Goal: Navigation & Orientation: Find specific page/section

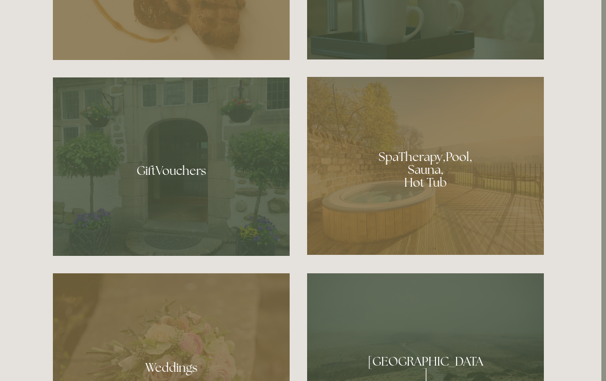
scroll to position [747, 5]
click at [452, 202] on div at bounding box center [425, 166] width 237 height 178
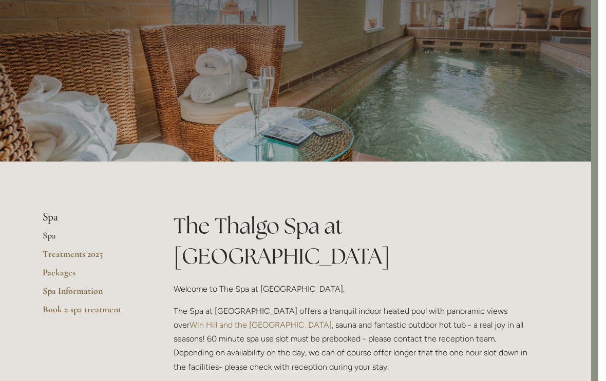
scroll to position [0, 7]
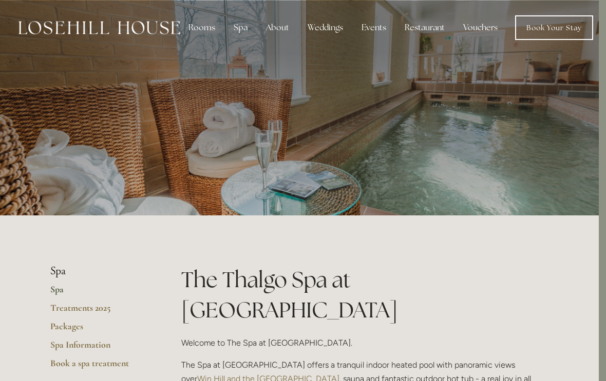
click at [559, 33] on link "Book Your Stay" at bounding box center [554, 27] width 78 height 25
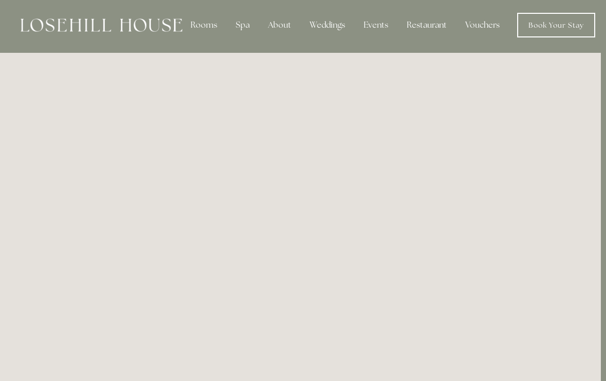
scroll to position [0, 5]
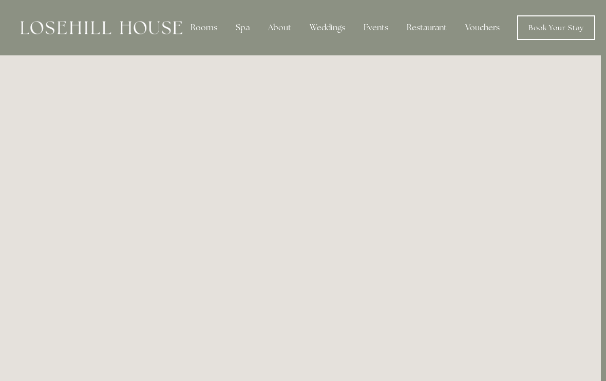
click at [279, 25] on div "About" at bounding box center [280, 27] width 40 height 21
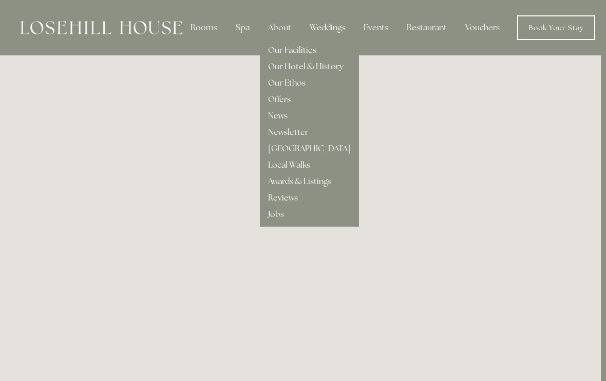
click at [284, 49] on link "Our Facilities" at bounding box center [292, 50] width 48 height 11
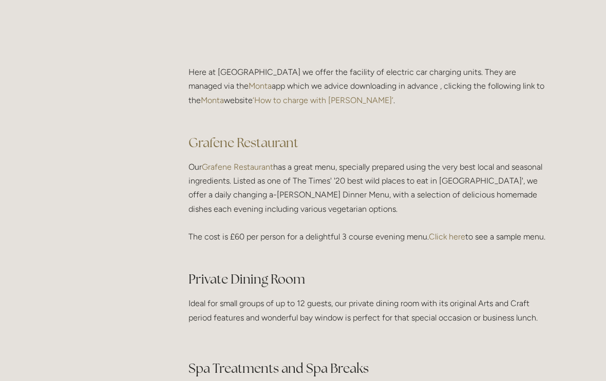
scroll to position [1446, 0]
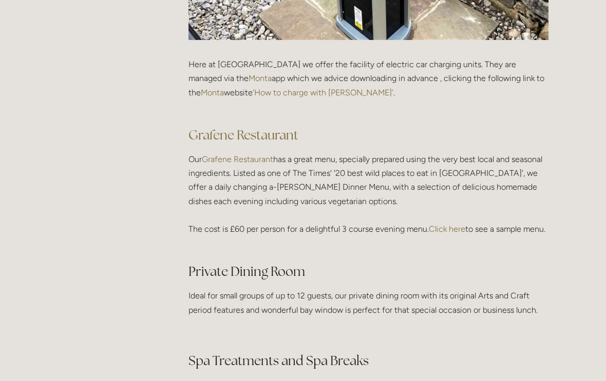
click at [452, 229] on link "Click here" at bounding box center [447, 229] width 36 height 10
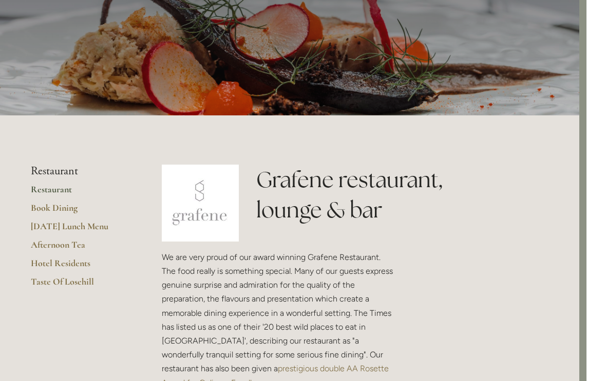
scroll to position [0, 7]
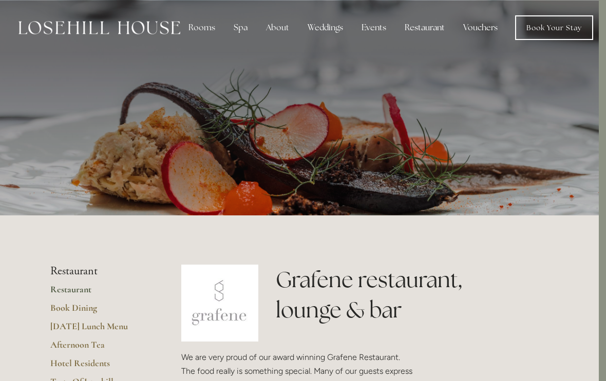
click at [66, 24] on img at bounding box center [99, 27] width 162 height 13
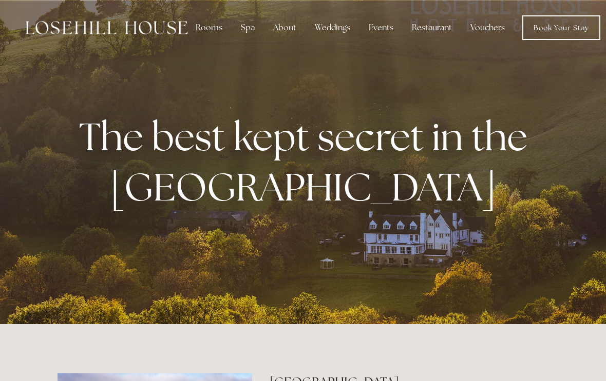
click at [280, 25] on div "About" at bounding box center [285, 27] width 40 height 21
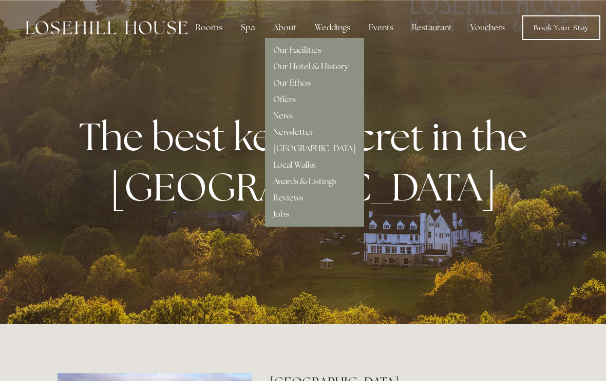
click at [333, 68] on link "Our Hotel & History" at bounding box center [310, 66] width 75 height 11
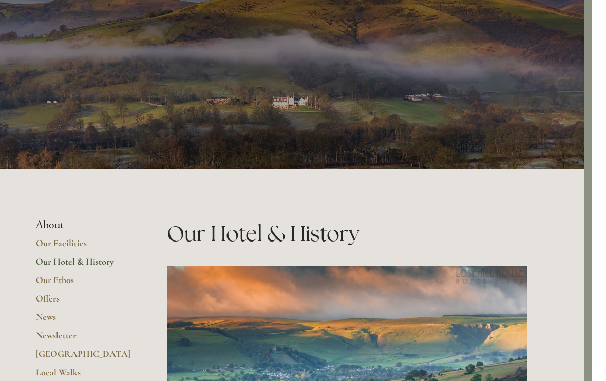
scroll to position [0, 7]
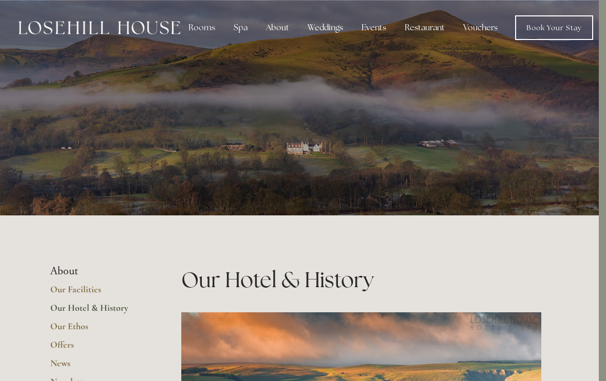
click at [276, 29] on div "About" at bounding box center [278, 27] width 40 height 21
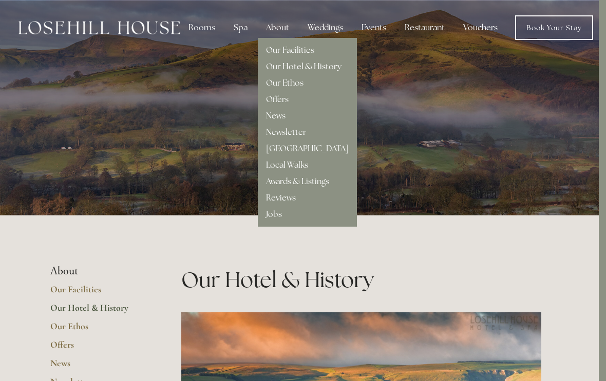
click at [269, 104] on link "Offers" at bounding box center [277, 99] width 23 height 11
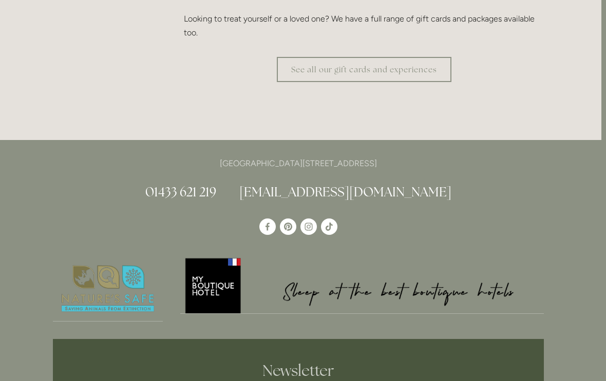
scroll to position [2133, 6]
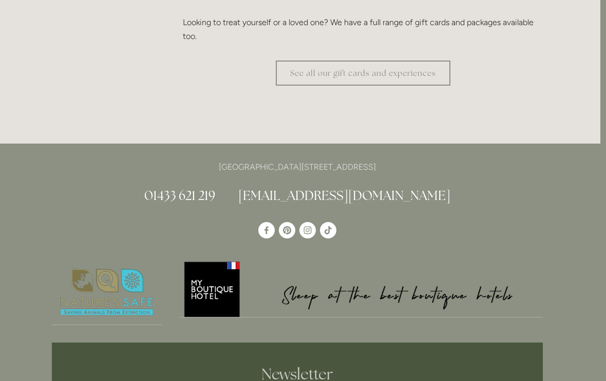
click at [367, 160] on p "[GEOGRAPHIC_DATA][STREET_ADDRESS]" at bounding box center [297, 167] width 491 height 14
copy p "S33 6AF"
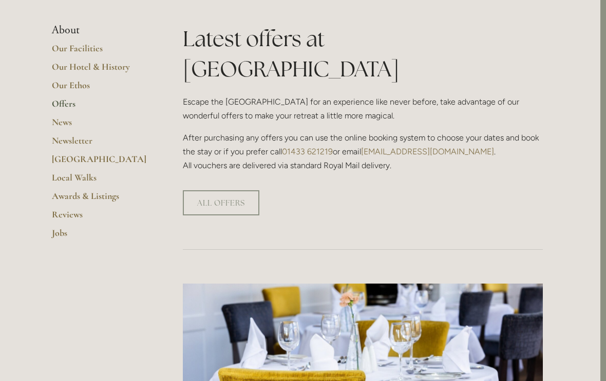
scroll to position [0, 6]
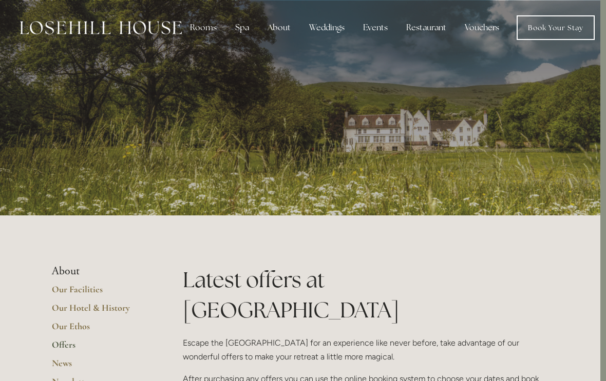
click at [174, 32] on img at bounding box center [101, 27] width 162 height 13
